Goal: Task Accomplishment & Management: Use online tool/utility

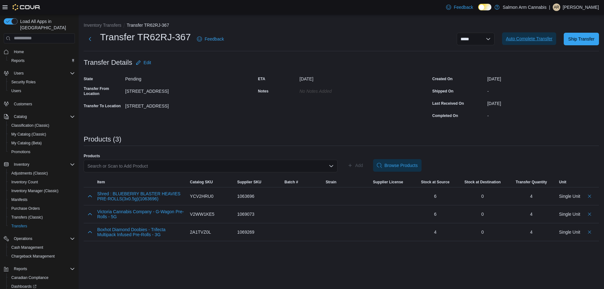
click at [520, 38] on span "Auto Complete Transfer" at bounding box center [528, 39] width 47 height 6
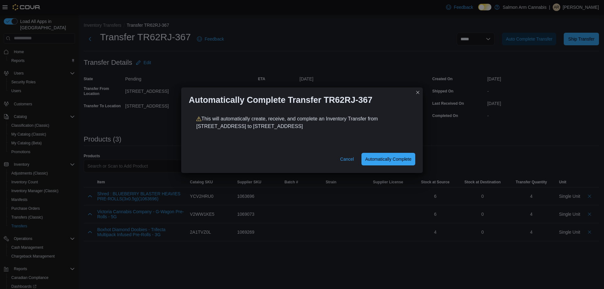
click at [380, 152] on div "Cancel Automatically Complete" at bounding box center [301, 160] width 241 height 25
click at [382, 156] on span "Automatically Complete" at bounding box center [388, 159] width 46 height 6
